Goal: Information Seeking & Learning: Find specific fact

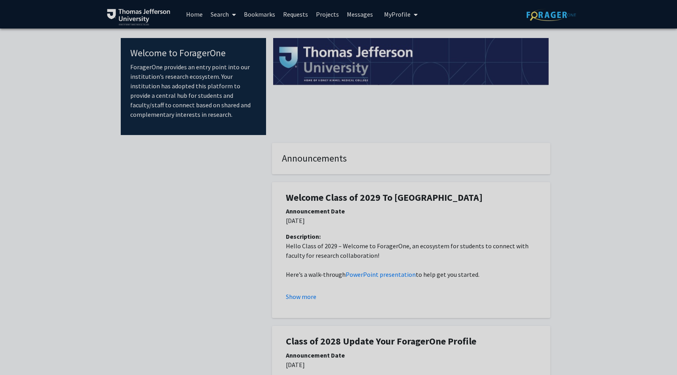
click at [223, 15] on link "Search" at bounding box center [223, 14] width 33 height 28
click at [227, 38] on span "Faculty/Staff" at bounding box center [236, 36] width 58 height 16
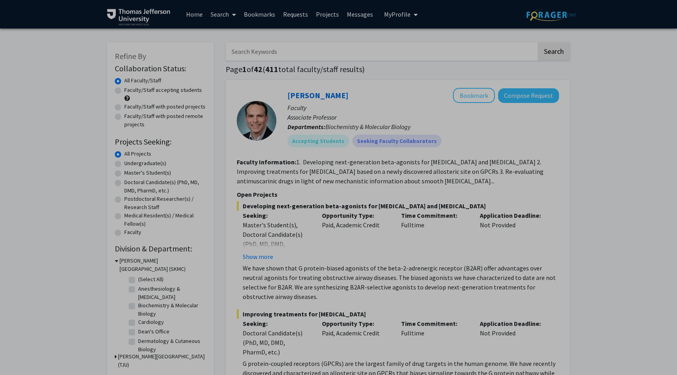
click at [277, 53] on input "Search Keywords" at bounding box center [381, 51] width 311 height 18
type input "Shipon"
click at [537, 42] on button "Search" at bounding box center [553, 51] width 32 height 18
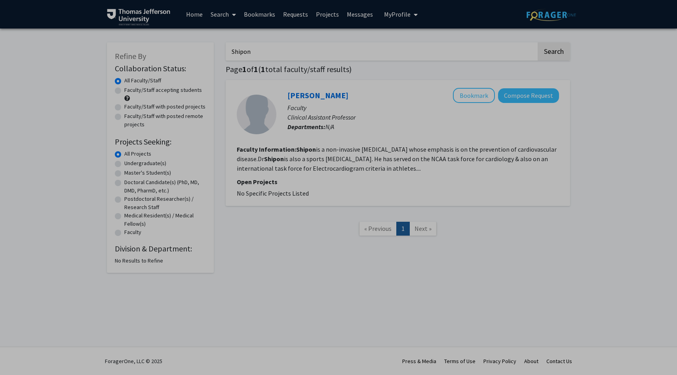
click at [404, 169] on fg-read-more "Shipon is a non-invasive [MEDICAL_DATA] whose emphasis is on the prevention of …" at bounding box center [397, 158] width 320 height 27
click at [303, 94] on link "[PERSON_NAME]" at bounding box center [317, 95] width 61 height 10
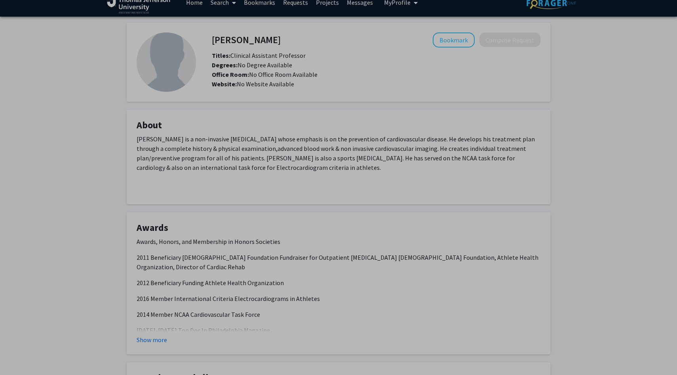
scroll to position [15, 0]
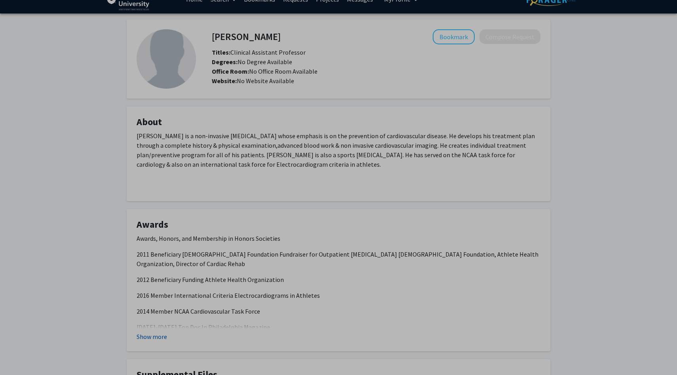
click at [154, 335] on button "Show more" at bounding box center [151, 336] width 30 height 9
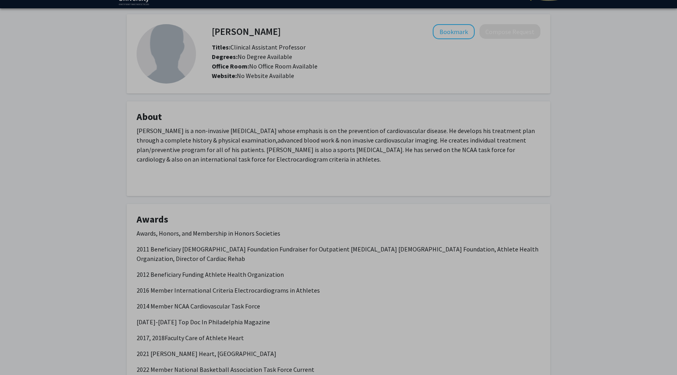
scroll to position [0, 0]
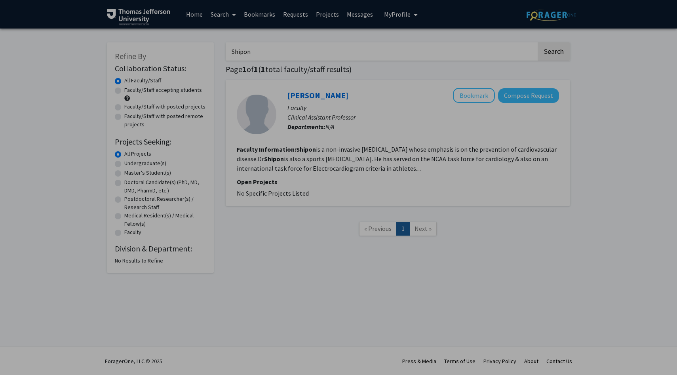
click at [200, 15] on link "Home" at bounding box center [194, 14] width 25 height 28
click at [302, 93] on link "[PERSON_NAME]" at bounding box center [317, 95] width 61 height 10
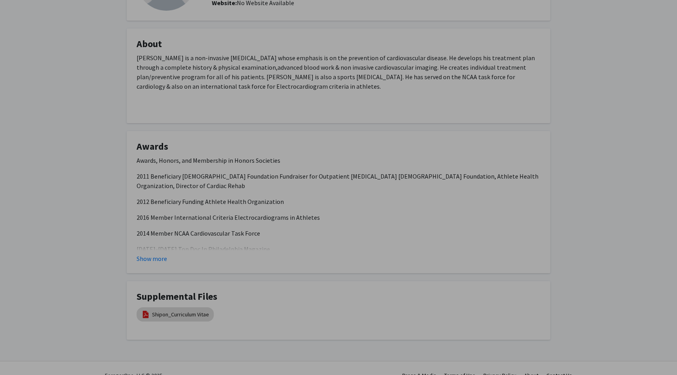
scroll to position [107, 0]
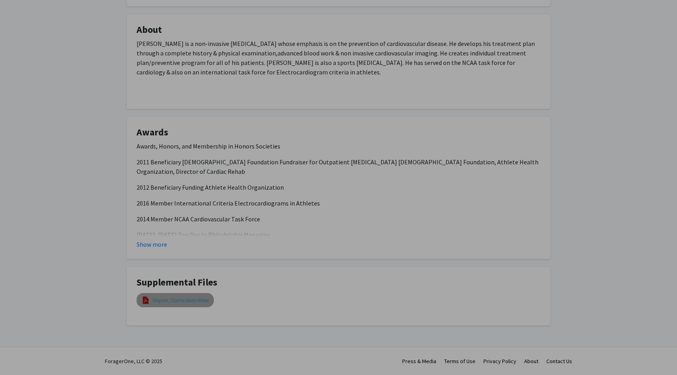
click at [186, 301] on link "Shipon_Curriculum Vitae" at bounding box center [180, 300] width 57 height 8
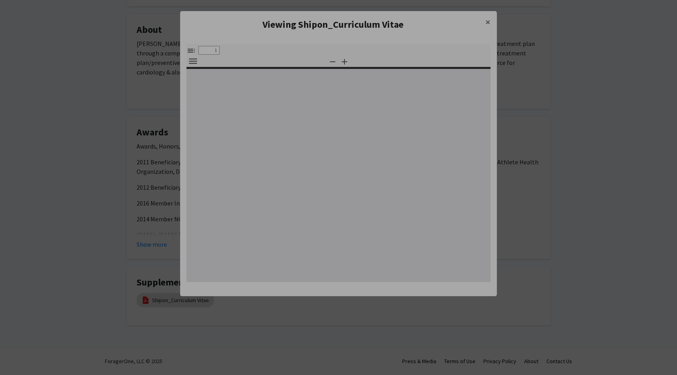
select select "custom"
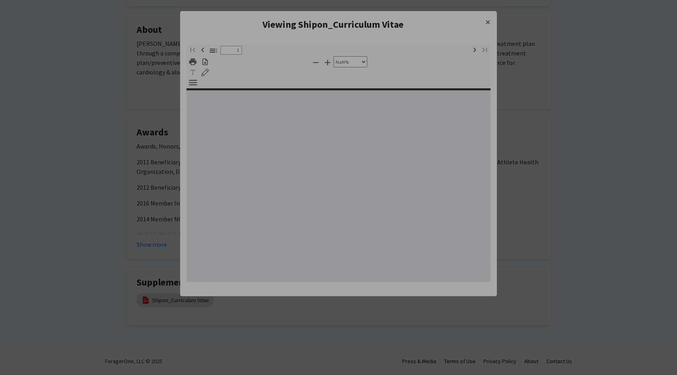
type input "0"
select select "custom"
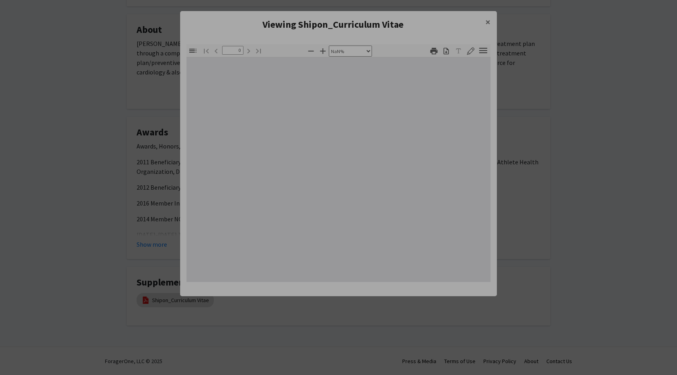
type input "1"
select select "auto"
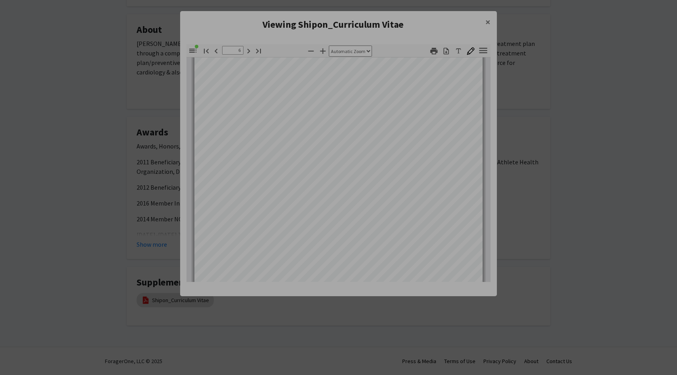
scroll to position [1898, 0]
type input "7"
click at [487, 19] on span "×" at bounding box center [487, 22] width 5 height 12
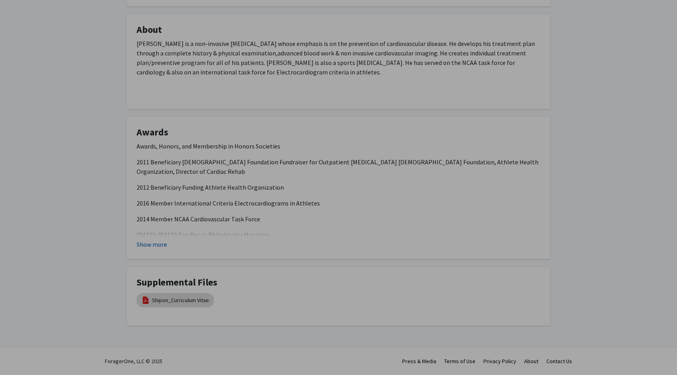
click at [156, 248] on button "Show more" at bounding box center [151, 243] width 30 height 9
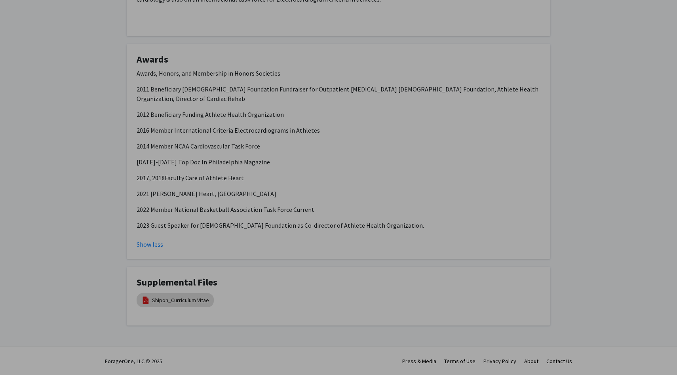
scroll to position [0, 0]
